Goal: Task Accomplishment & Management: Use online tool/utility

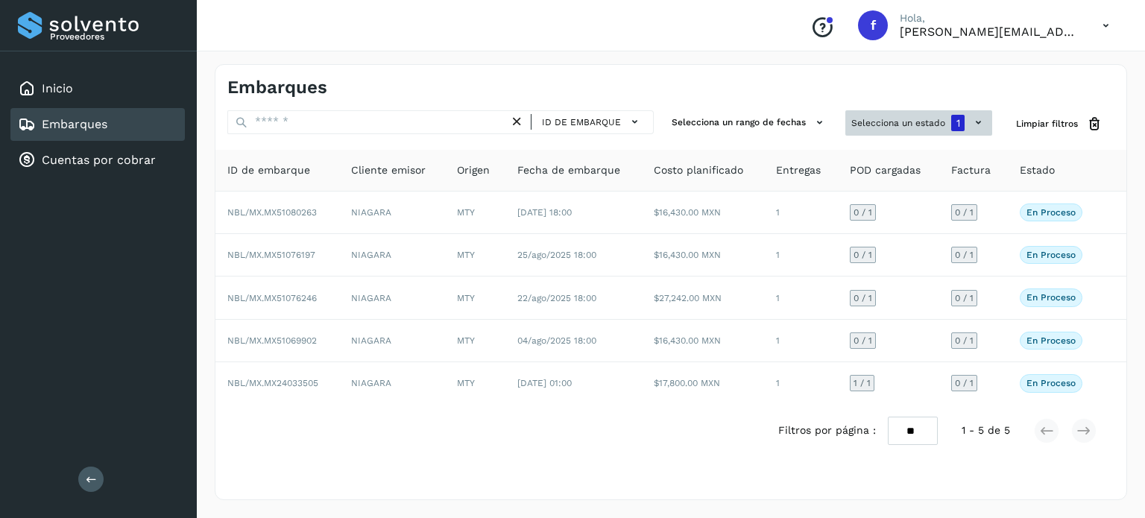
click at [892, 119] on button "Selecciona un estado 1" at bounding box center [918, 122] width 147 height 25
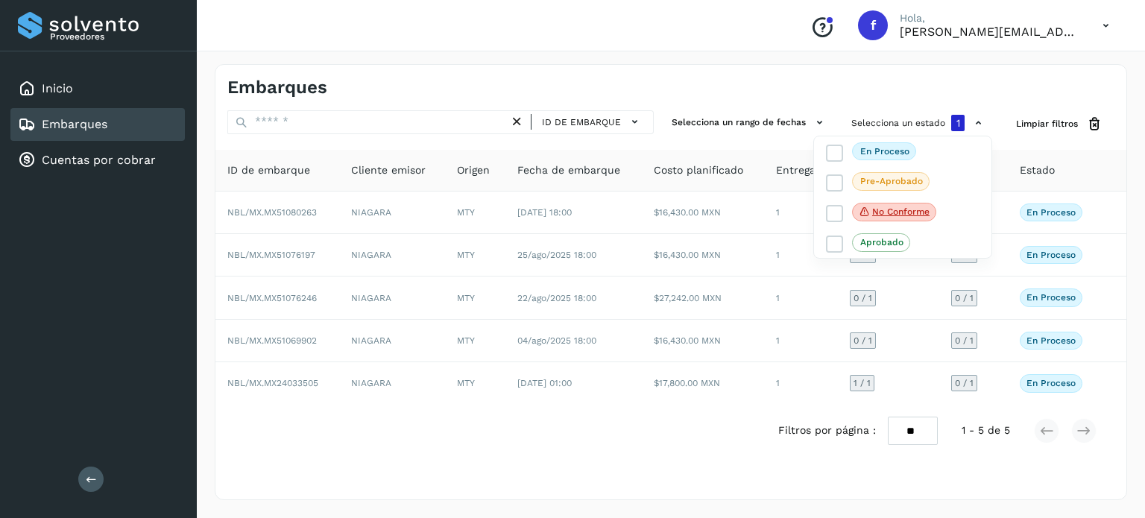
click at [737, 72] on div at bounding box center [572, 259] width 1145 height 518
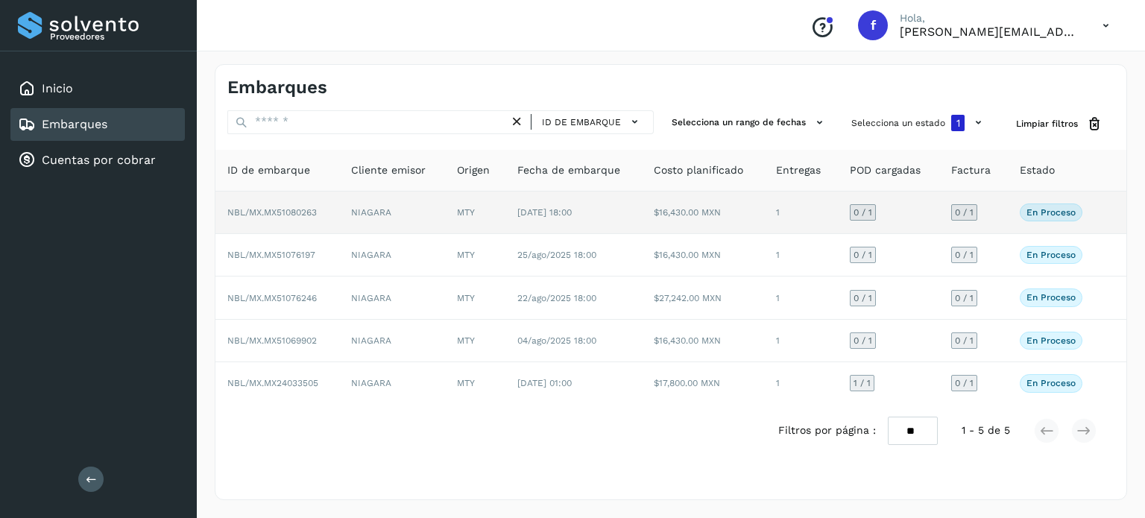
click at [292, 202] on td "NBL/MX.MX51080263" at bounding box center [277, 213] width 124 height 42
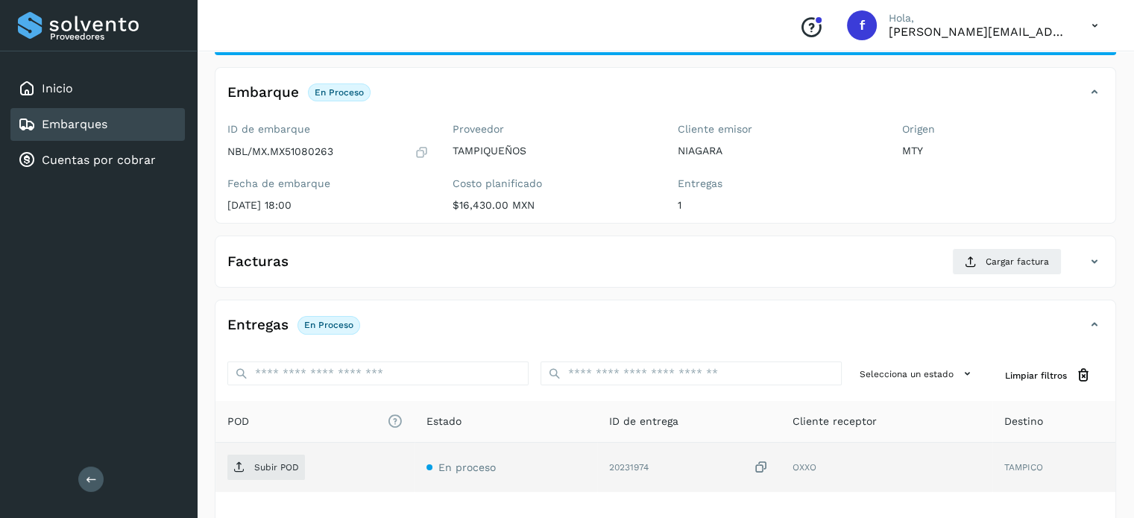
scroll to position [149, 0]
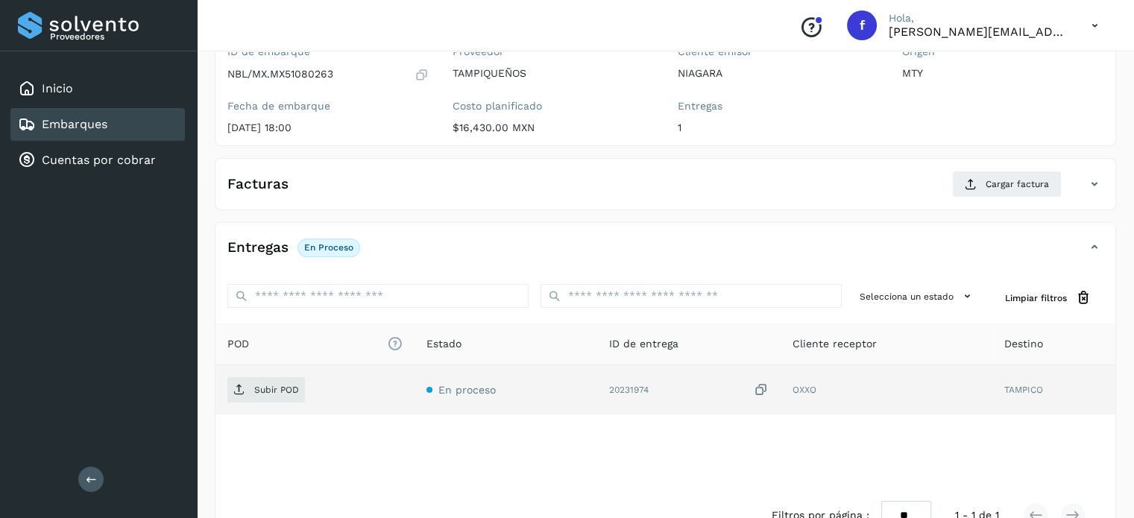
click at [256, 372] on td "Subir POD" at bounding box center [314, 389] width 199 height 49
click at [255, 385] on p "Subir POD" at bounding box center [276, 390] width 45 height 10
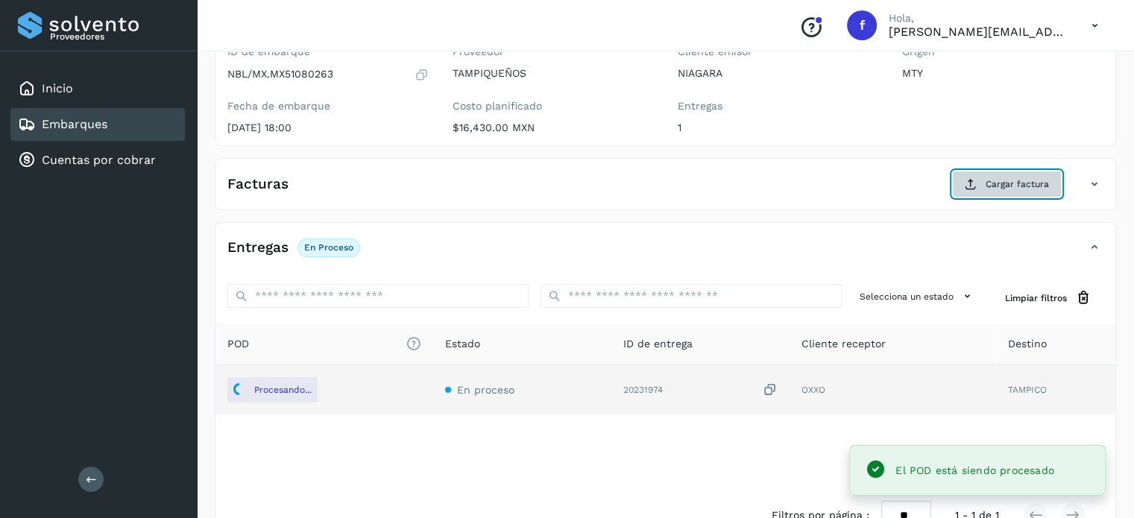
click at [1028, 184] on span "Cargar factura" at bounding box center [1017, 183] width 63 height 13
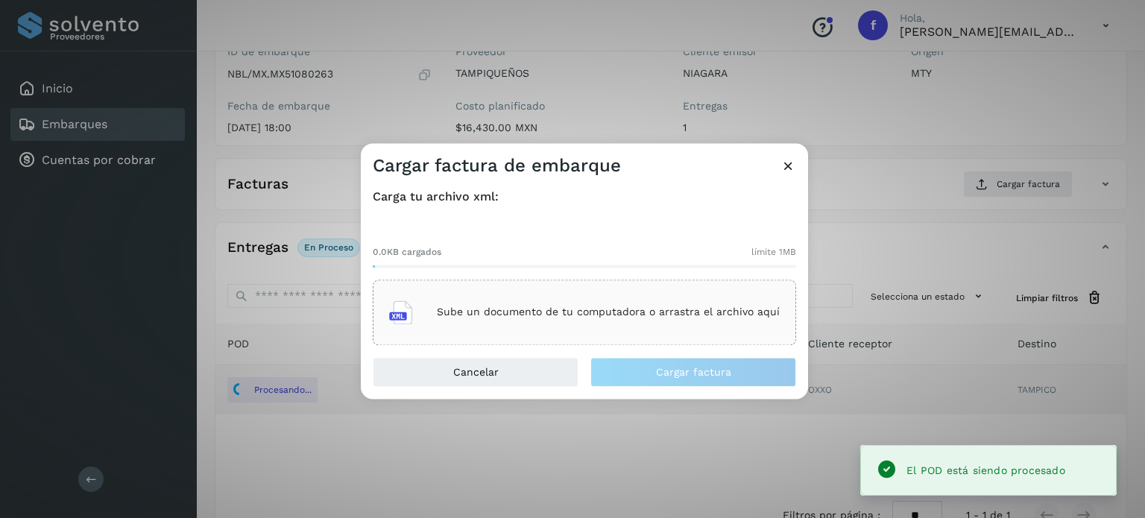
click at [467, 300] on div "Sube un documento de tu computadora o arrastra el archivo aquí" at bounding box center [584, 312] width 391 height 40
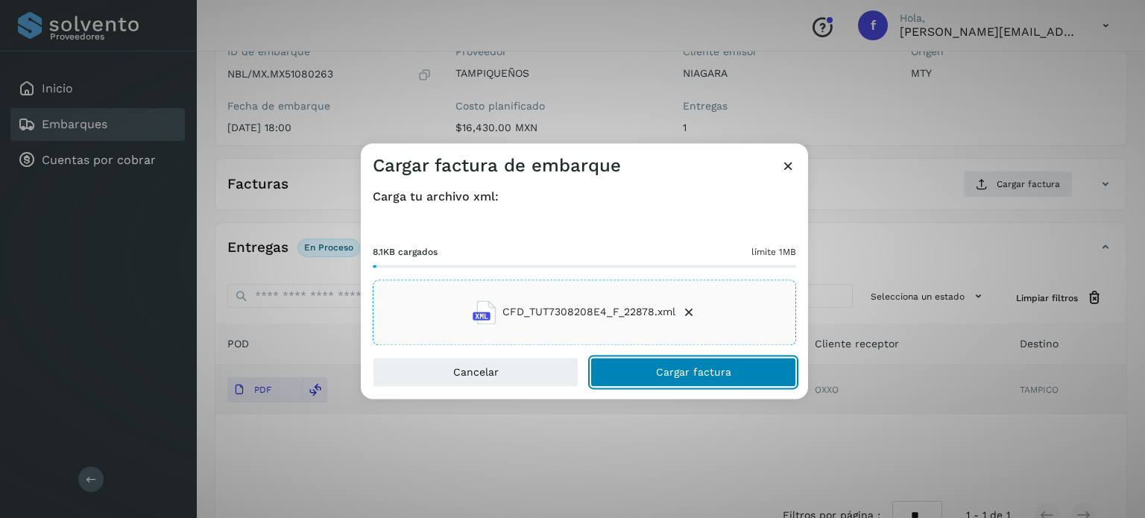
click at [681, 371] on span "Cargar factura" at bounding box center [693, 372] width 75 height 10
